Goal: Information Seeking & Learning: Learn about a topic

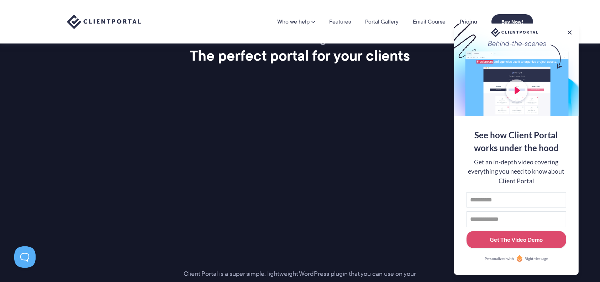
scroll to position [883, 0]
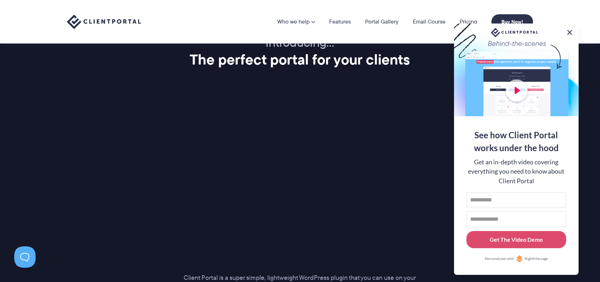
click at [450, 30] on button at bounding box center [570, 32] width 9 height 9
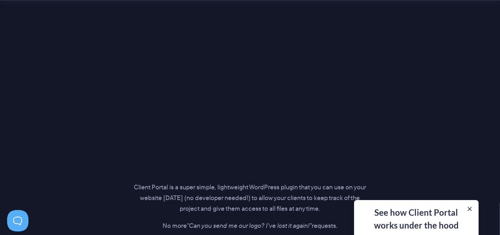
scroll to position [975, 0]
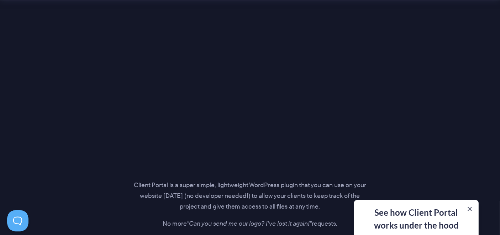
click at [420, 166] on div "Introducing… The perfect portal for your clients Client Portal is a super simpl…" at bounding box center [250, 101] width 484 height 316
click at [73, 124] on div "Introducing… The perfect portal for your clients Client Portal is a super simpl…" at bounding box center [250, 101] width 484 height 316
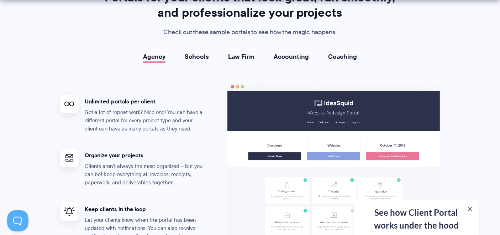
scroll to position [1406, 0]
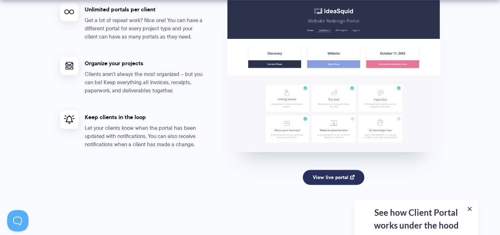
click at [328, 169] on link "View live portal" at bounding box center [334, 176] width 62 height 15
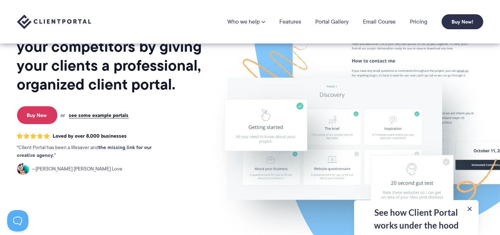
scroll to position [0, 0]
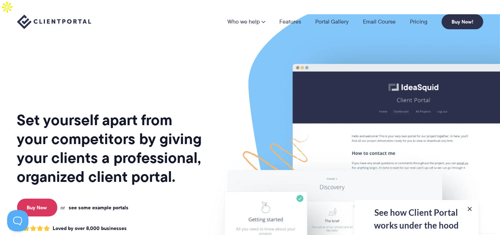
click at [112, 204] on link "see some example portals" at bounding box center [99, 207] width 60 height 6
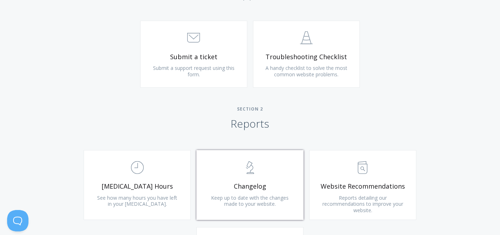
scroll to position [461, 0]
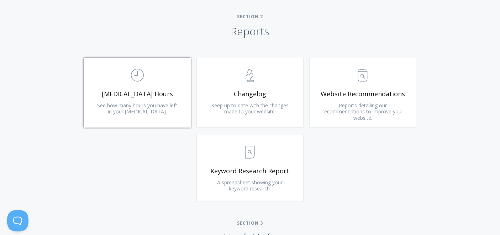
click at [144, 108] on span "See how many hours you have left in your [MEDICAL_DATA]." at bounding box center [137, 108] width 80 height 13
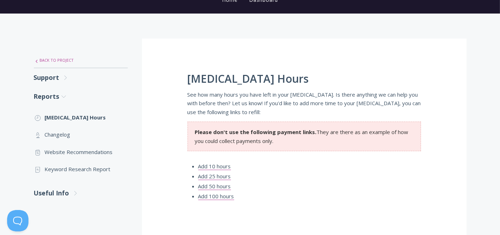
click at [62, 59] on link ".st0{fill:none;stroke:#000000;stroke-width:2;stroke-miterlimit:10;} Untitled-27…" at bounding box center [81, 60] width 94 height 15
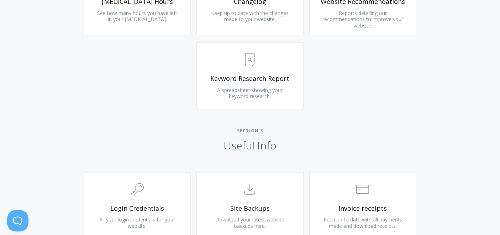
scroll to position [738, 0]
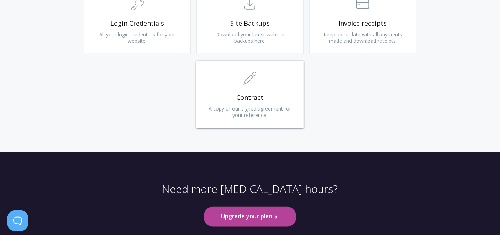
click at [256, 93] on span "Contract" at bounding box center [250, 97] width 85 height 8
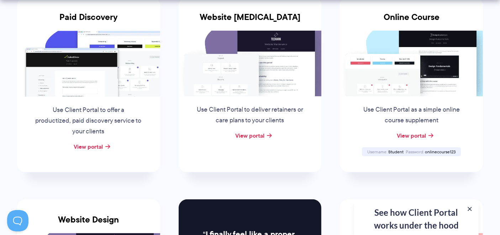
scroll to position [184, 0]
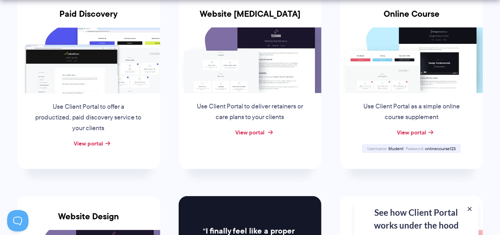
click at [256, 128] on link "View portal" at bounding box center [249, 132] width 29 height 9
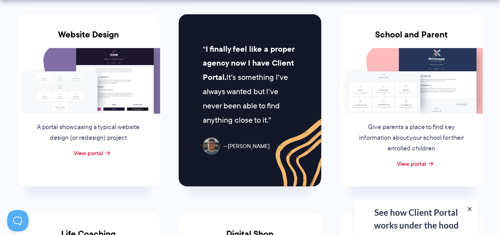
scroll to position [369, 0]
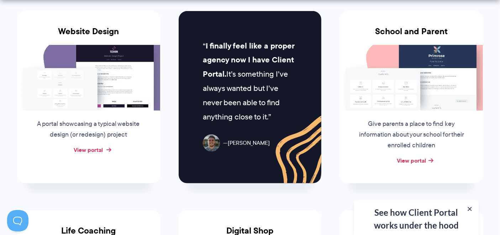
click at [92, 145] on link "View portal" at bounding box center [88, 149] width 29 height 9
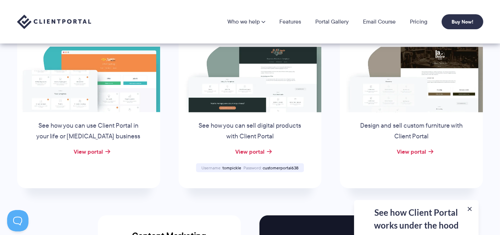
scroll to position [554, 0]
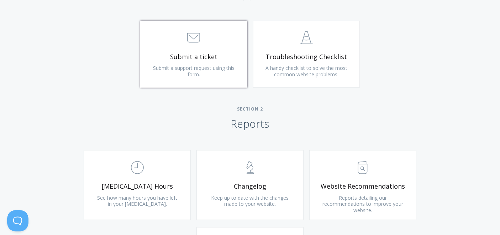
scroll to position [461, 0]
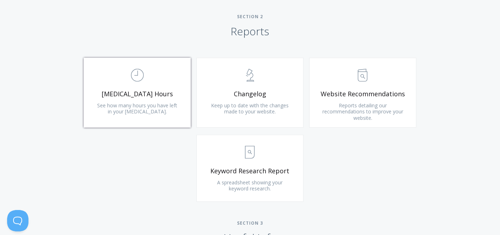
click at [173, 111] on link ".st0{fill:none;stroke:#000000;stroke-width:2;stroke-miterlimit:10;} Untitled-18…" at bounding box center [137, 93] width 107 height 70
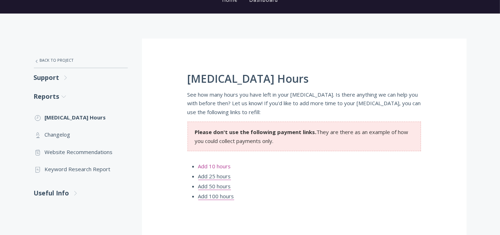
click at [218, 168] on link "Add 10 hours" at bounding box center [214, 165] width 33 height 7
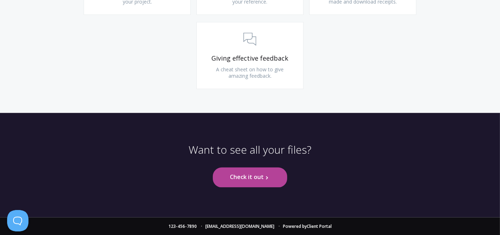
scroll to position [766, 0]
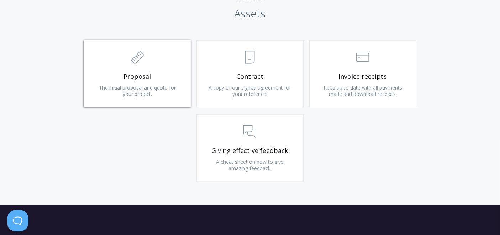
click at [141, 82] on link ".st0{fill:none;stroke:#000000;stroke-width:2;stroke-miterlimit:10;} 2. Design -…" at bounding box center [137, 73] width 107 height 67
